Goal: Task Accomplishment & Management: Manage account settings

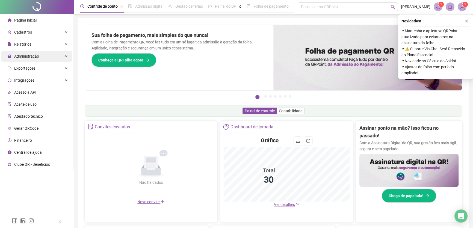
click at [25, 57] on span "Administração" at bounding box center [26, 56] width 25 height 4
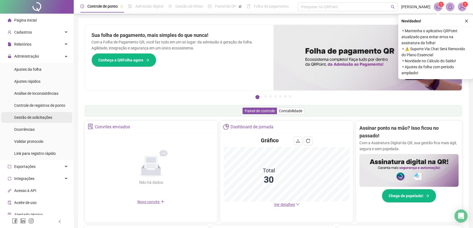
click at [30, 116] on span "Gestão de solicitações" at bounding box center [33, 117] width 38 height 4
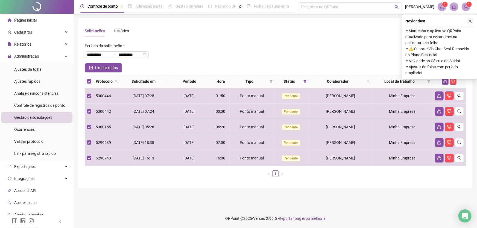
click at [471, 22] on icon "close" at bounding box center [470, 21] width 3 height 3
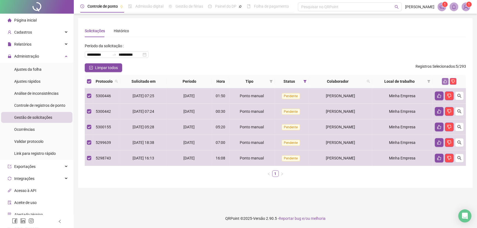
click at [446, 81] on icon "like" at bounding box center [445, 82] width 4 height 4
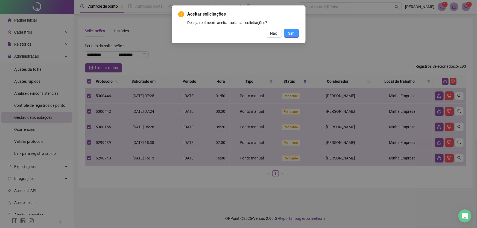
click at [295, 34] on button "Sim" at bounding box center [291, 33] width 15 height 9
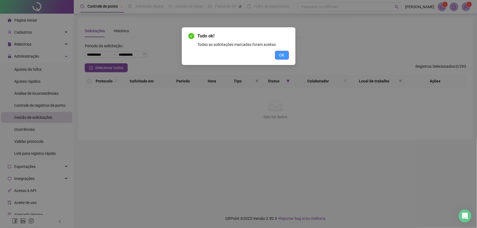
click at [281, 54] on span "OK" at bounding box center [281, 55] width 5 height 6
